Goal: Task Accomplishment & Management: Manage account settings

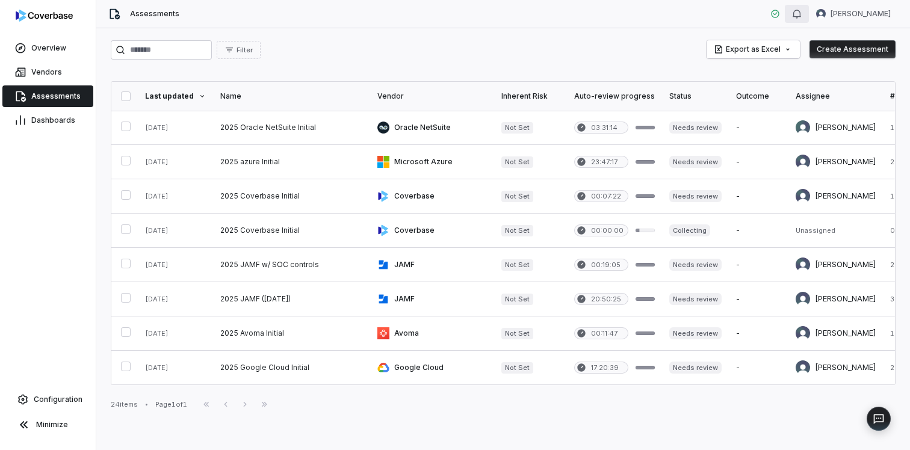
click at [797, 10] on icon "button" at bounding box center [797, 14] width 10 height 10
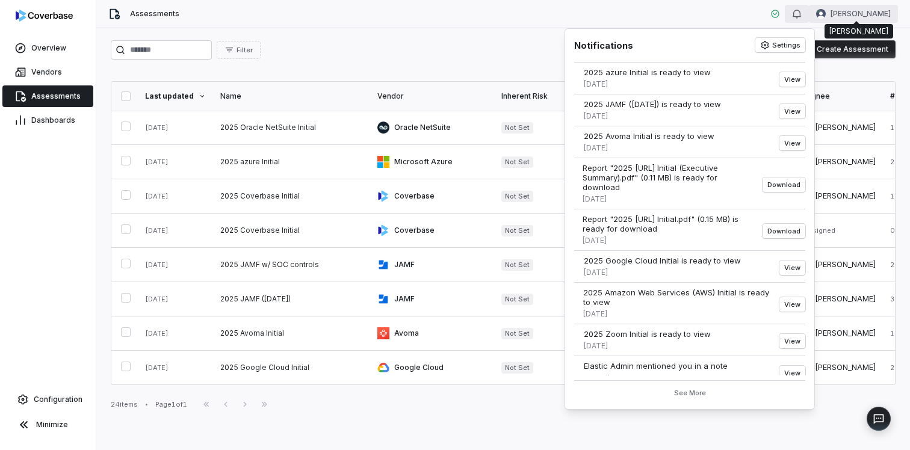
click at [839, 13] on html "Overview Vendors Assessments Dashboards Configuration Minimize Assessments [PER…" at bounding box center [455, 225] width 910 height 450
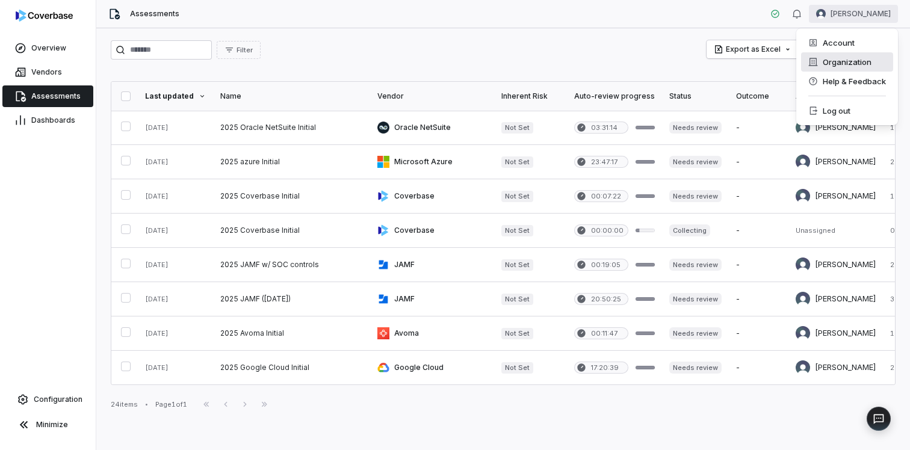
click at [849, 61] on div "Organization" at bounding box center [847, 61] width 92 height 19
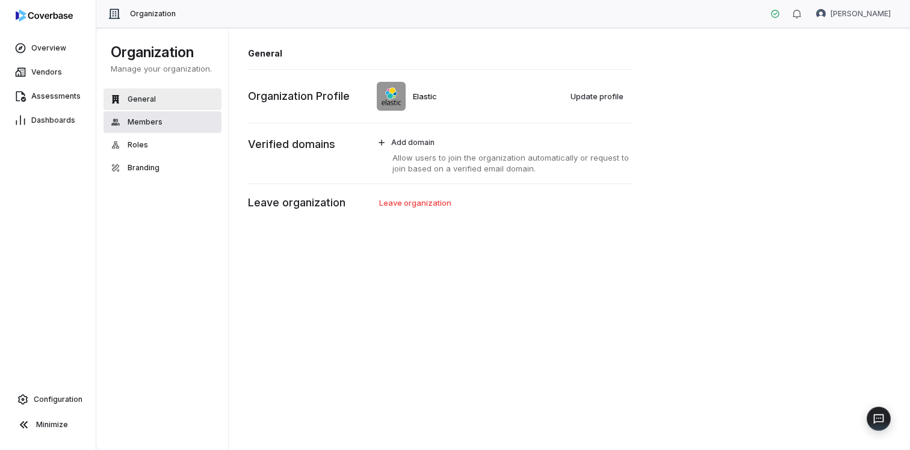
click at [188, 119] on button "Members" at bounding box center [163, 122] width 118 height 22
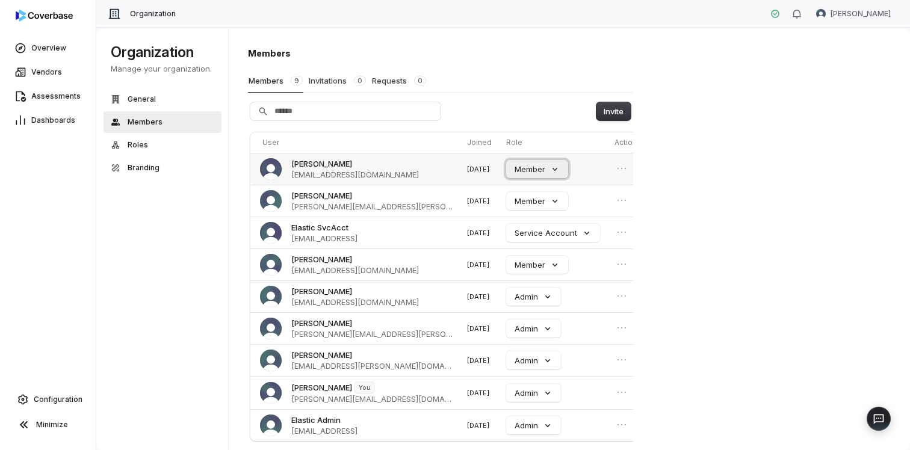
click at [520, 166] on button "Member" at bounding box center [537, 169] width 62 height 18
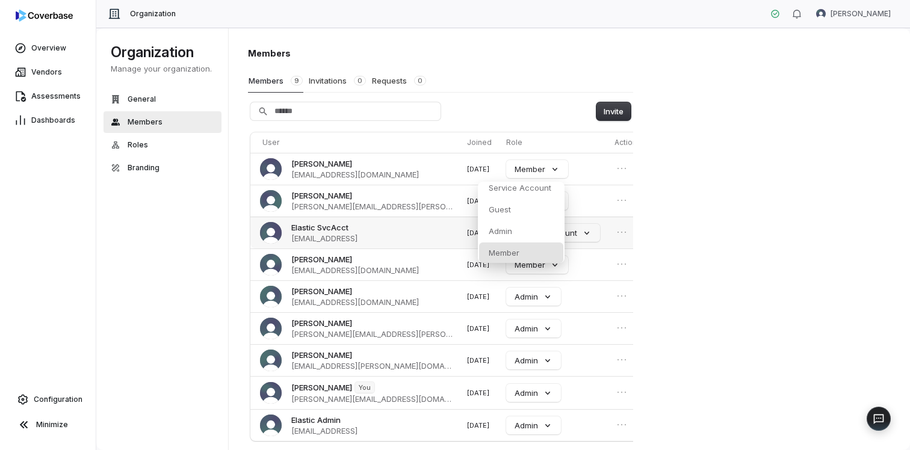
click at [514, 231] on div "Admin" at bounding box center [521, 231] width 84 height 20
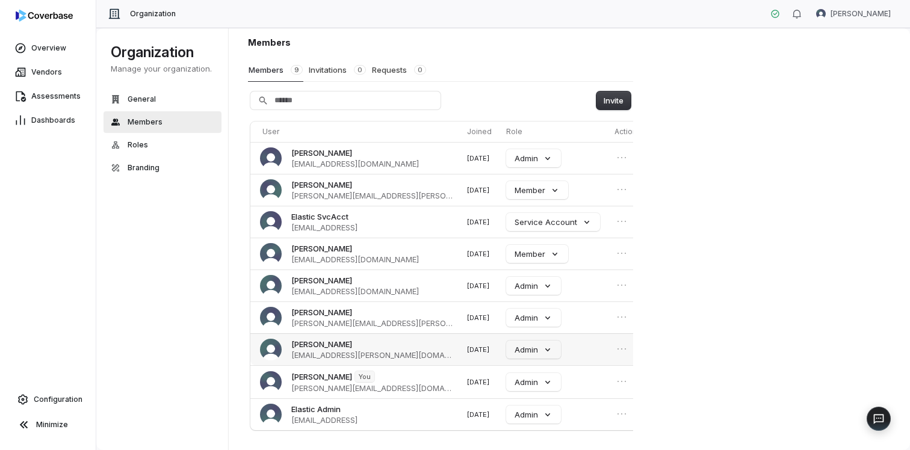
scroll to position [12, 0]
